Goal: Navigation & Orientation: Go to known website

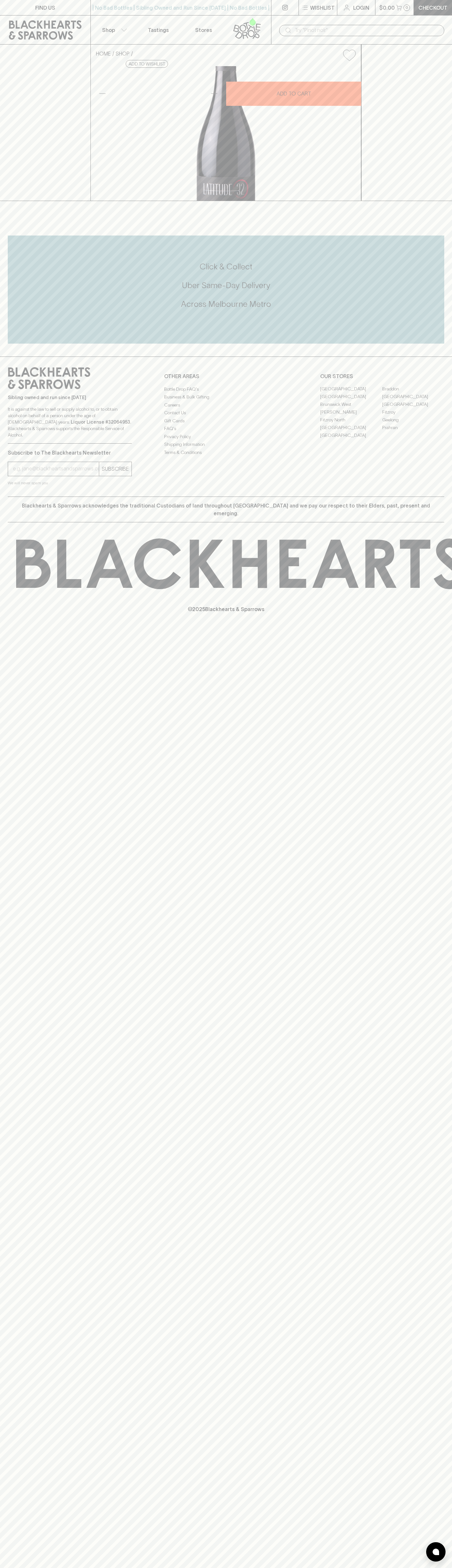
click at [90, 26] on link at bounding box center [45, 30] width 90 height 29
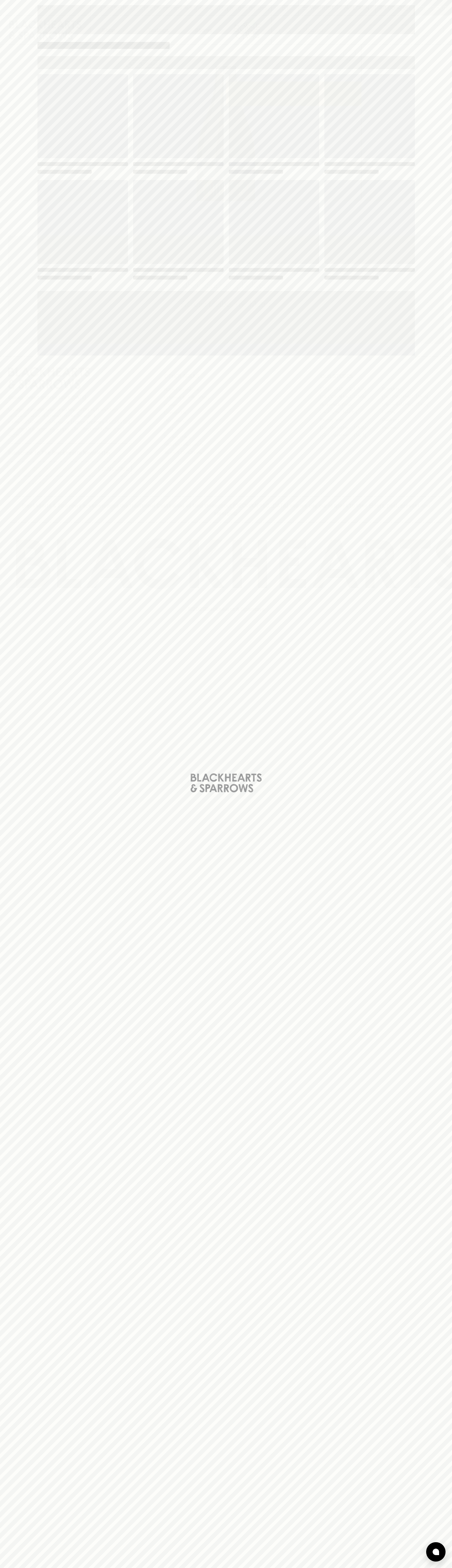
click at [433, 439] on div "Loading" at bounding box center [226, 784] width 452 height 1568
click at [303, 1567] on html "FIND US | No Bad Bottles | Sibling Owned and Run Since [DATE] | No Bad Bottles …" at bounding box center [226, 784] width 452 height 1568
click at [1, 369] on div "Loading" at bounding box center [226, 784] width 452 height 1568
